Goal: Check status

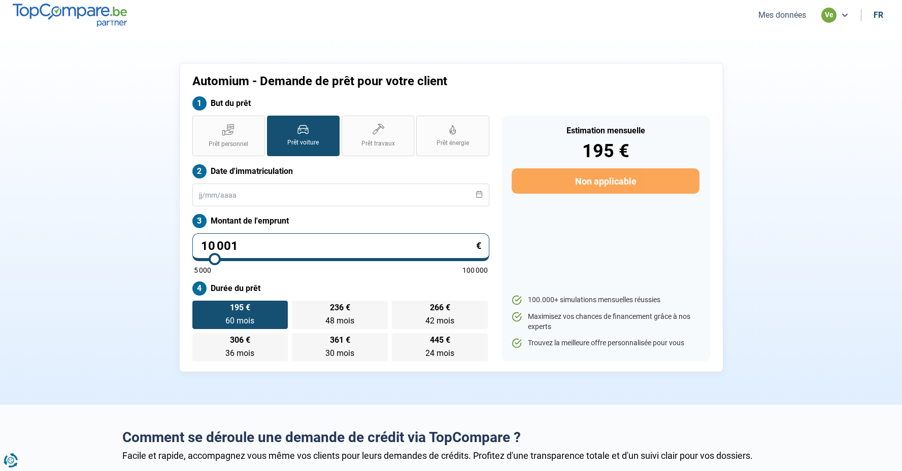
drag, startPoint x: 751, startPoint y: 5, endPoint x: 768, endPoint y: 8, distance: 17.6
click at [751, 5] on nav "Mes données ve fr" at bounding box center [451, 15] width 902 height 30
click at [776, 8] on ul "Mes données ve fr" at bounding box center [819, 15] width 140 height 15
click at [778, 12] on button "Mes données" at bounding box center [782, 15] width 54 height 11
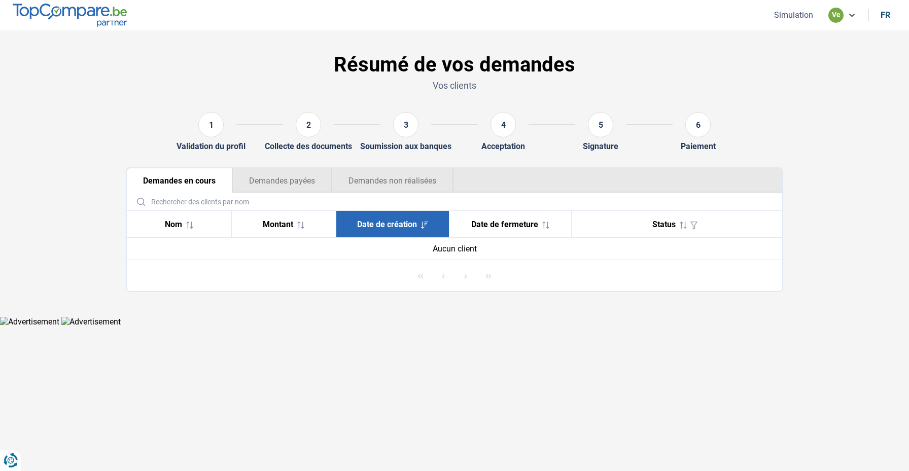
click at [467, 253] on div "Aucun client" at bounding box center [454, 249] width 639 height 10
click at [251, 178] on button "Demandes payées" at bounding box center [281, 180] width 99 height 24
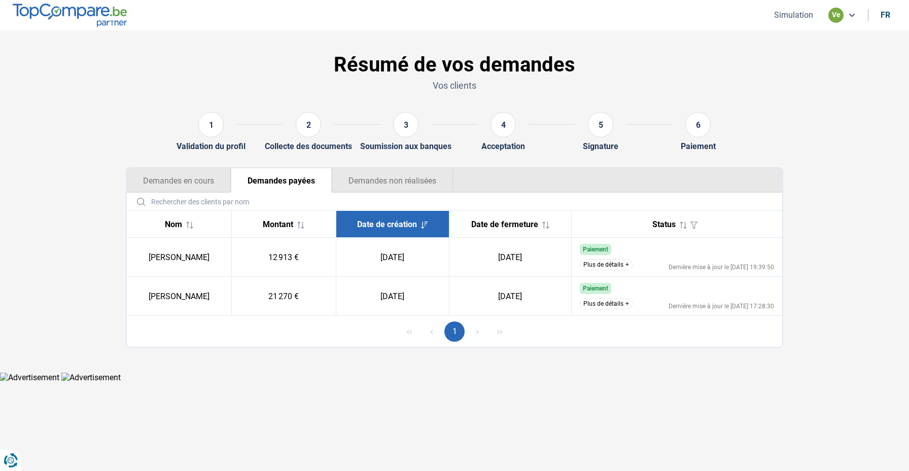
click at [366, 174] on button "Demandes non réalisées" at bounding box center [393, 180] width 122 height 24
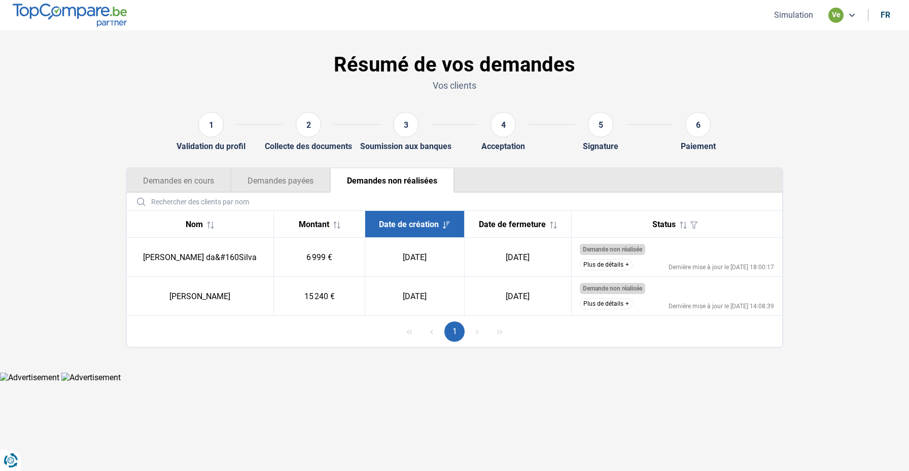
click at [620, 268] on button "Plus de détails" at bounding box center [606, 264] width 53 height 11
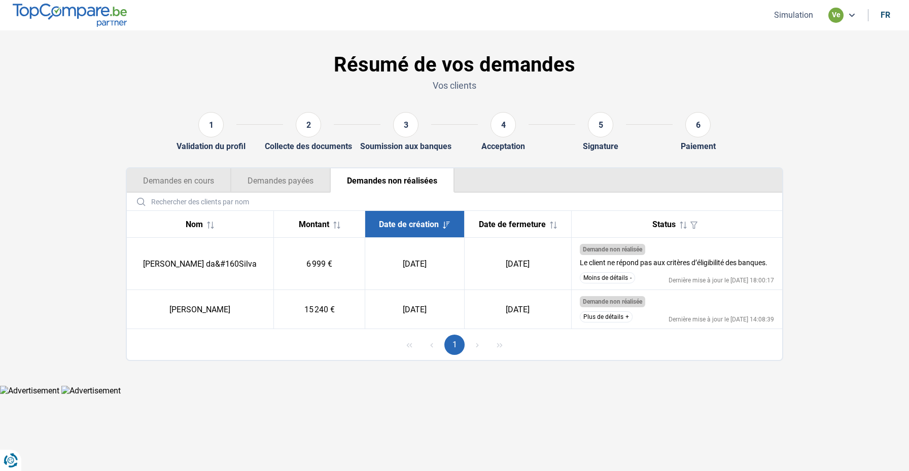
click at [624, 321] on button "Plus de détails" at bounding box center [606, 317] width 53 height 11
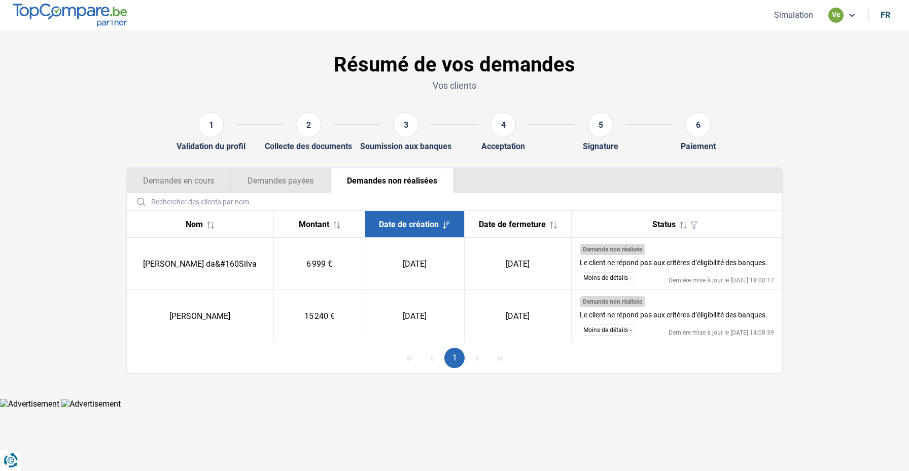
click at [262, 181] on button "Demandes payées" at bounding box center [280, 180] width 99 height 24
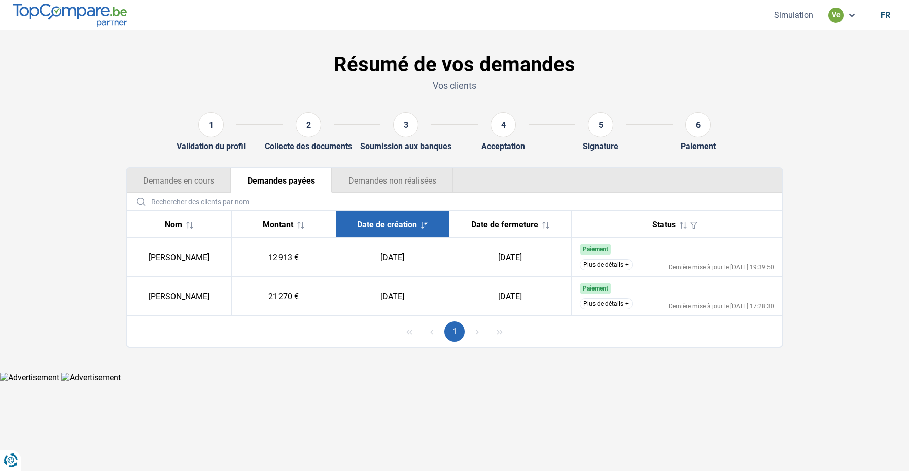
click at [214, 183] on button "Demandes en cours" at bounding box center [179, 180] width 104 height 24
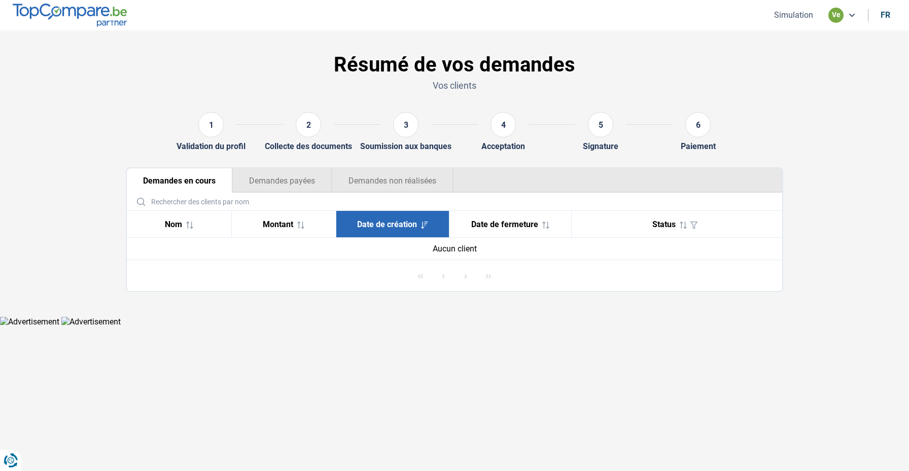
click at [463, 252] on div "Aucun client" at bounding box center [454, 249] width 639 height 10
